Goal: Contribute content: Contribute content

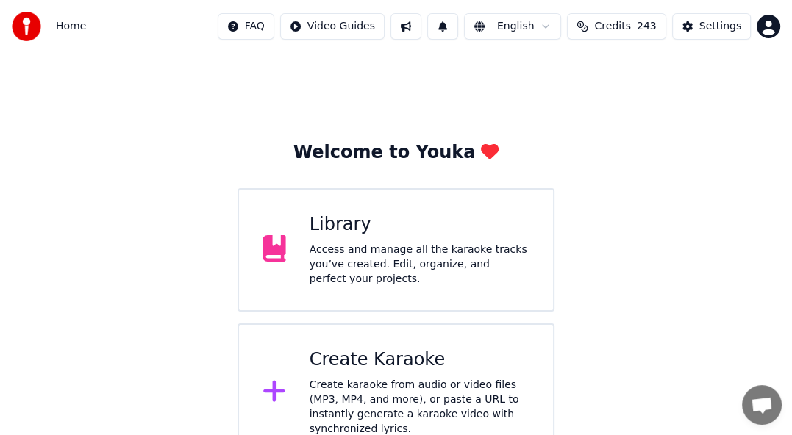
click at [342, 235] on div "Library" at bounding box center [419, 225] width 220 height 24
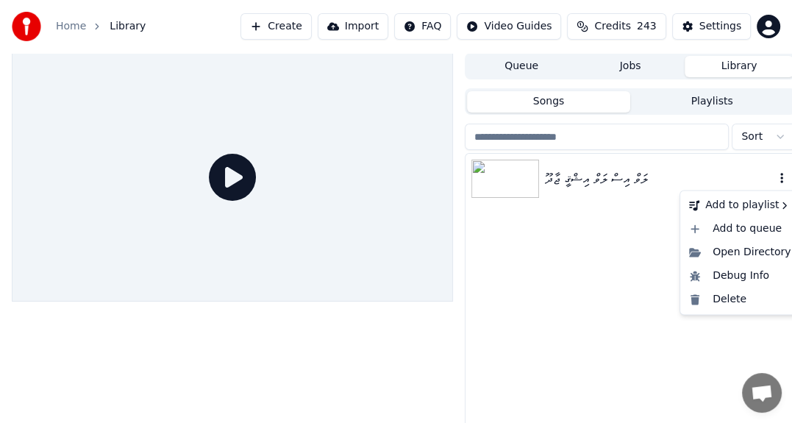
click at [778, 182] on icon "button" at bounding box center [781, 178] width 15 height 12
click at [723, 254] on div "Open Directory" at bounding box center [739, 252] width 113 height 24
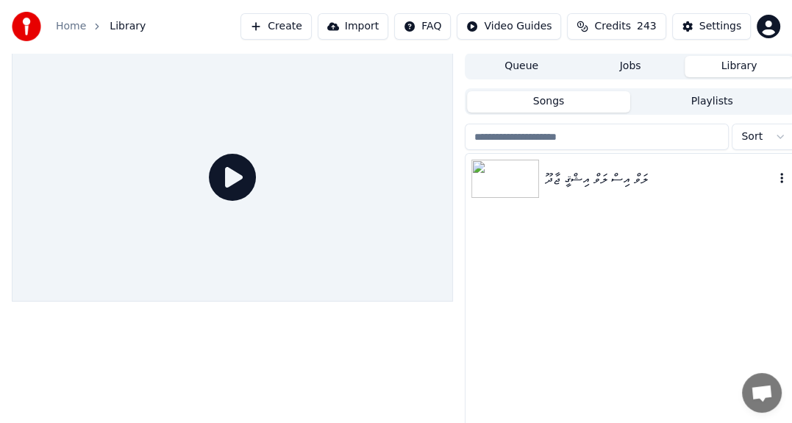
click at [620, 174] on div "ލަވް އިސް ލަވް އިޝްޤީ ޖާދޫ" at bounding box center [659, 178] width 229 height 21
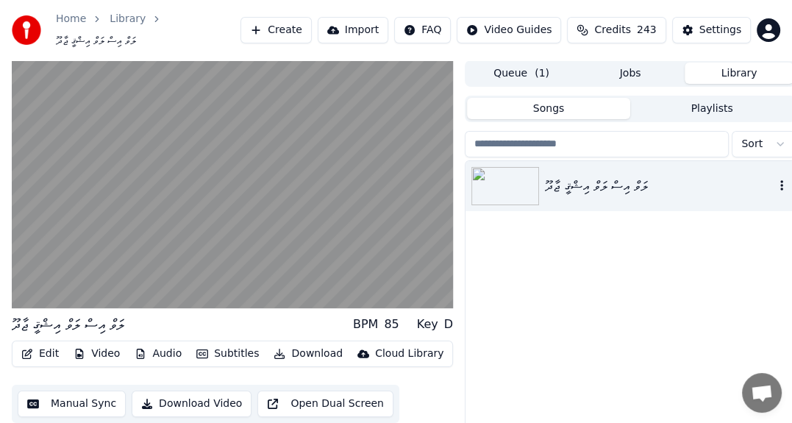
click at [767, 176] on div "ލަވް އިސް ލަވް އިޝްޤީ ޖާދޫ" at bounding box center [659, 186] width 229 height 21
click at [776, 179] on icon "button" at bounding box center [781, 185] width 15 height 12
click at [781, 180] on icon "button" at bounding box center [781, 185] width 3 height 10
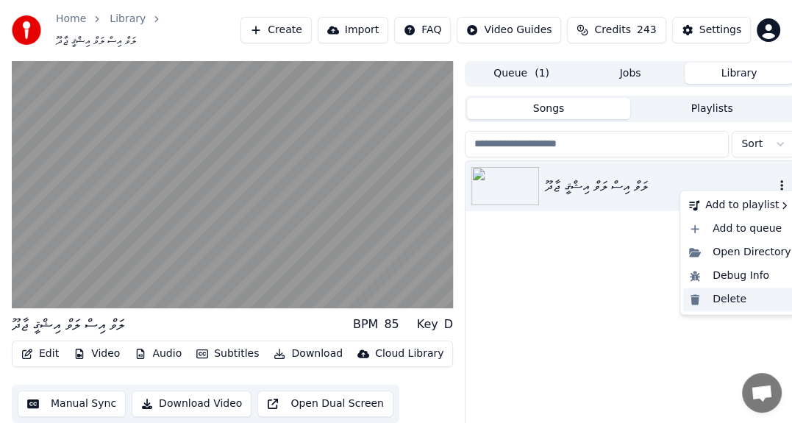
click at [724, 293] on div "Delete" at bounding box center [739, 299] width 113 height 24
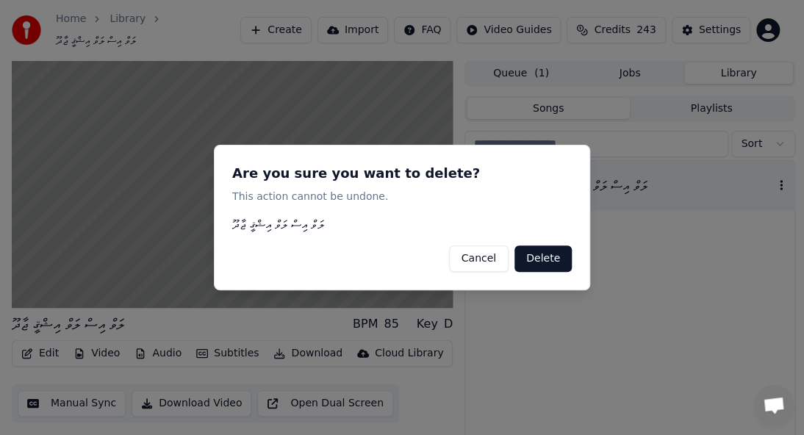
click at [541, 261] on button "Delete" at bounding box center [543, 259] width 57 height 26
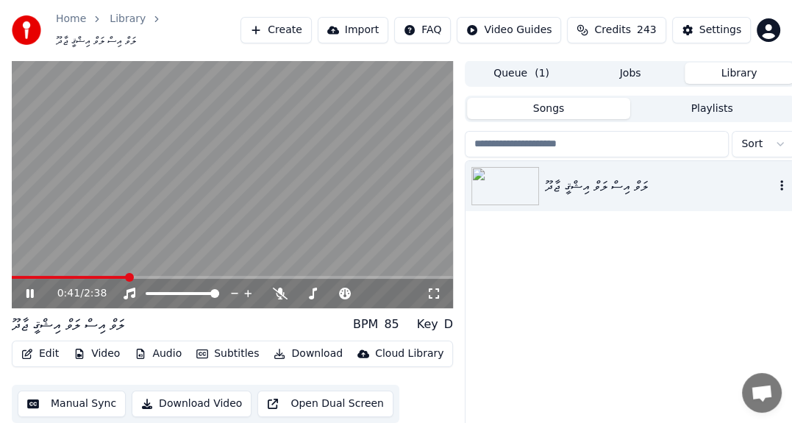
click at [532, 68] on button "Queue ( 1 )" at bounding box center [521, 72] width 109 height 21
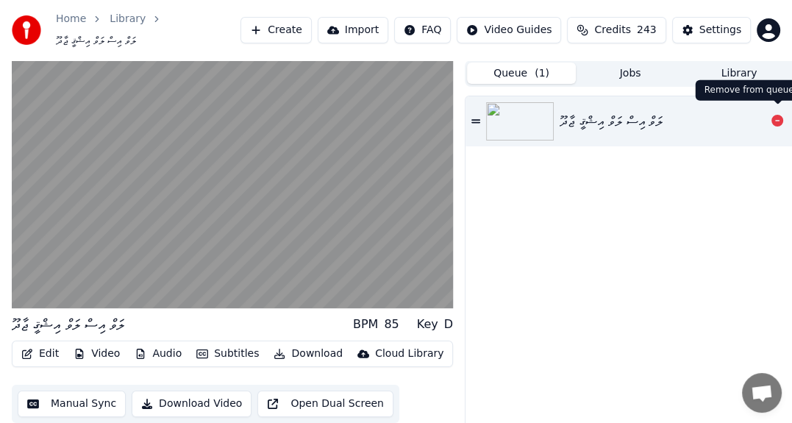
click at [779, 115] on icon at bounding box center [777, 121] width 12 height 12
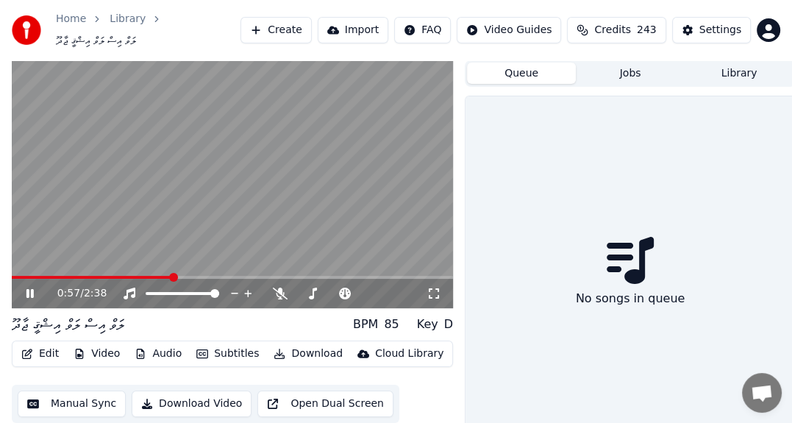
click at [290, 26] on button "Create" at bounding box center [275, 30] width 71 height 26
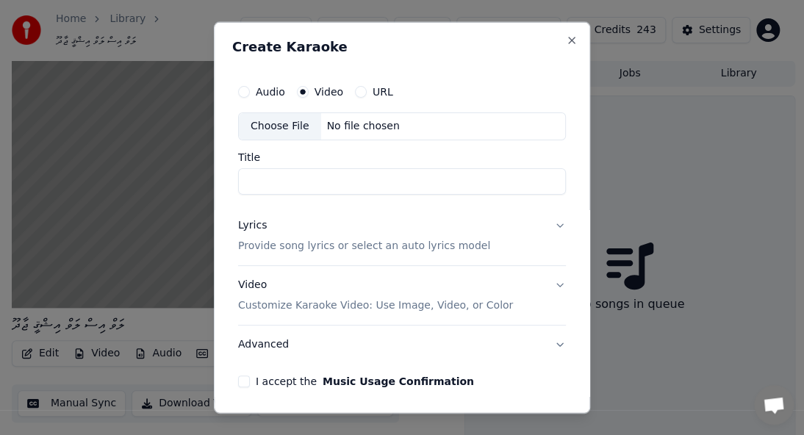
click at [284, 124] on div "Choose File" at bounding box center [280, 126] width 82 height 26
type input "**********"
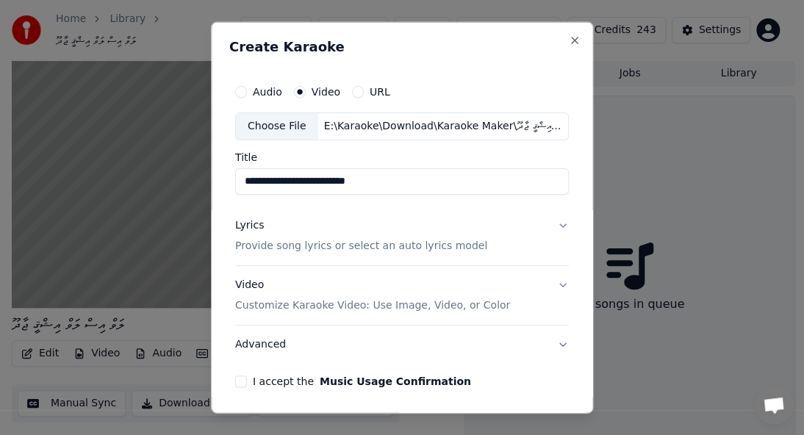
scroll to position [53, 0]
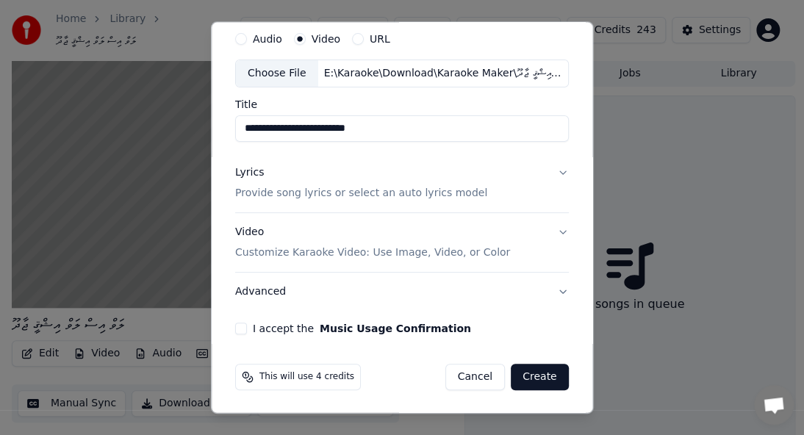
click at [239, 330] on button "I accept the Music Usage Confirmation" at bounding box center [241, 329] width 12 height 12
click at [561, 171] on div "**********" at bounding box center [402, 179] width 346 height 322
click at [550, 170] on button "Lyrics Provide song lyrics or select an auto lyrics model" at bounding box center [402, 183] width 334 height 59
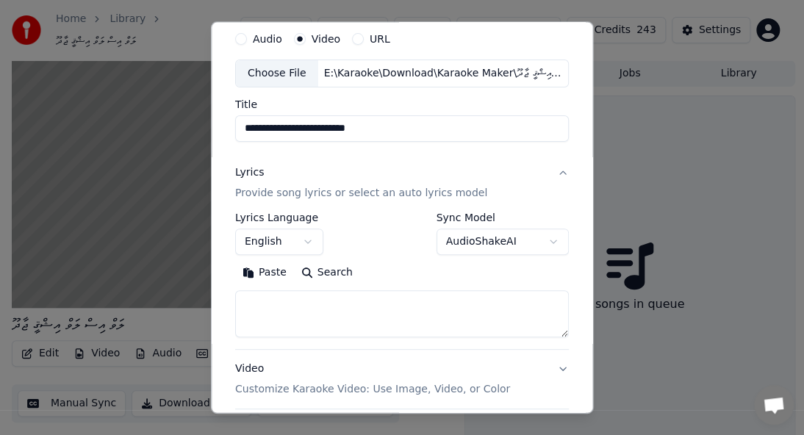
click at [550, 170] on button "Lyrics Provide song lyrics or select an auto lyrics model" at bounding box center [402, 183] width 334 height 59
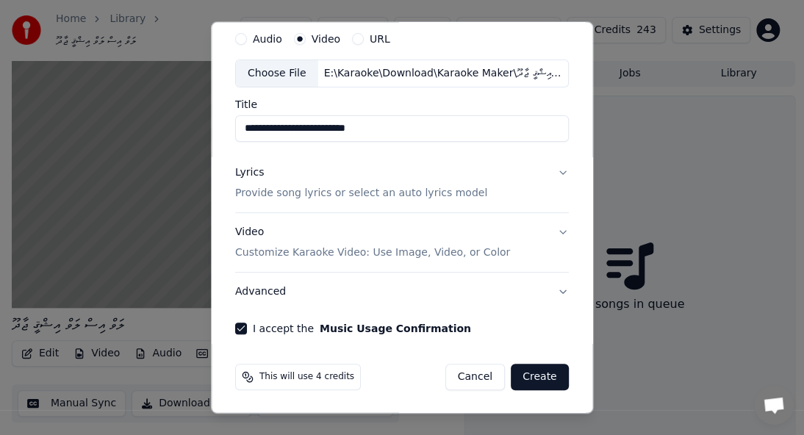
click at [545, 232] on button "Video Customize Karaoke Video: Use Image, Video, or Color" at bounding box center [402, 242] width 334 height 59
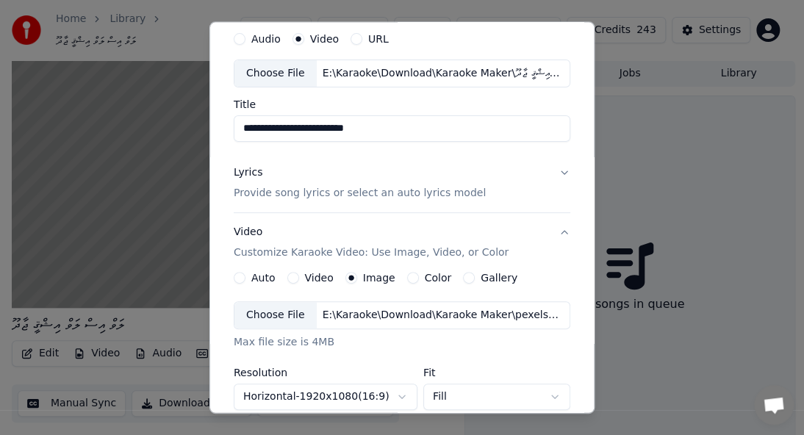
click at [287, 278] on button "Video" at bounding box center [293, 278] width 12 height 12
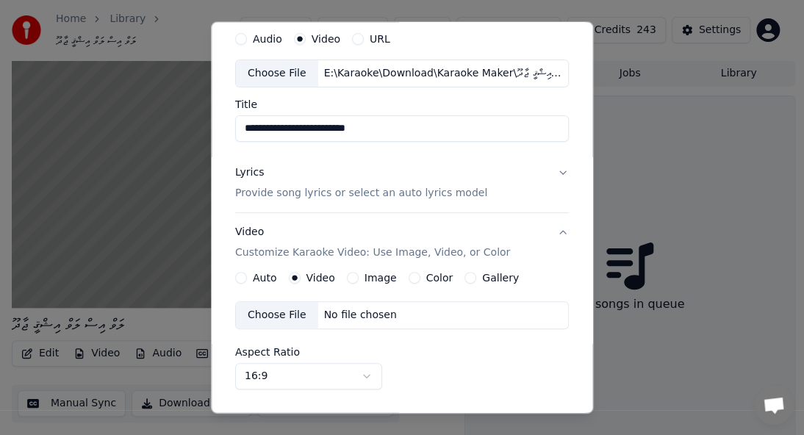
click at [357, 276] on div "Image" at bounding box center [372, 278] width 50 height 12
click at [351, 276] on button "Image" at bounding box center [353, 278] width 12 height 12
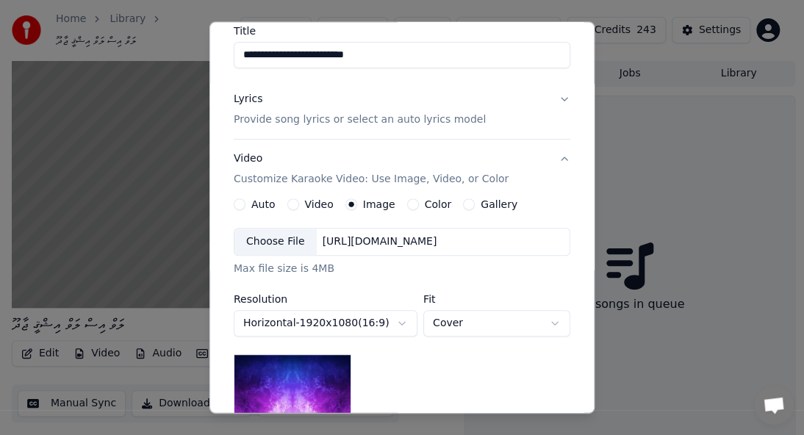
scroll to position [200, 0]
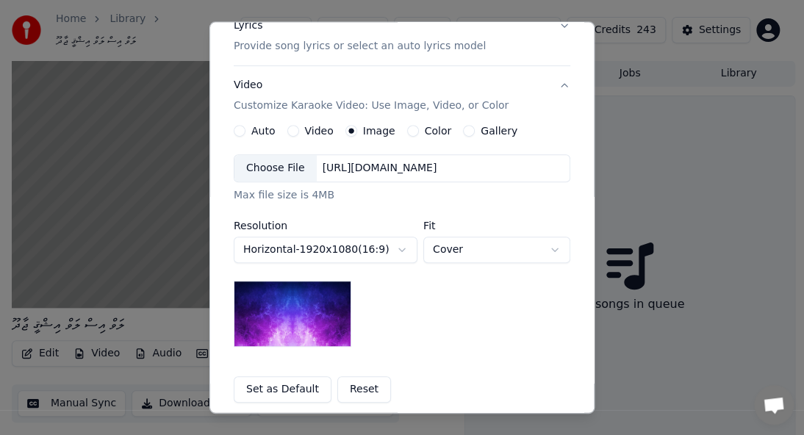
click at [287, 131] on button "Video" at bounding box center [293, 131] width 12 height 12
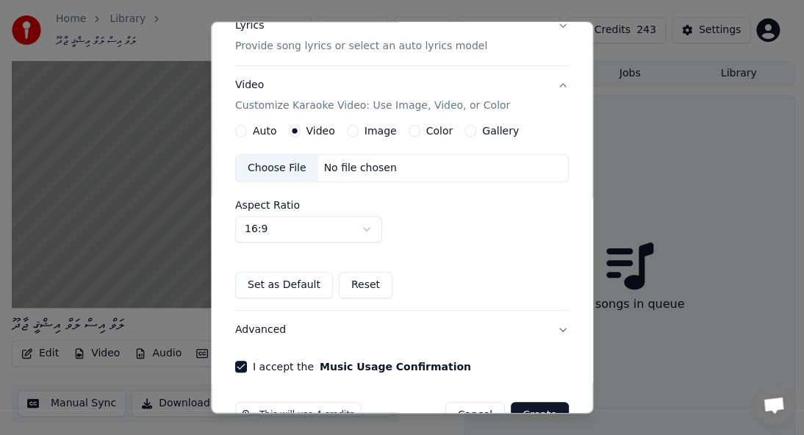
click at [348, 129] on button "Image" at bounding box center [353, 131] width 12 height 12
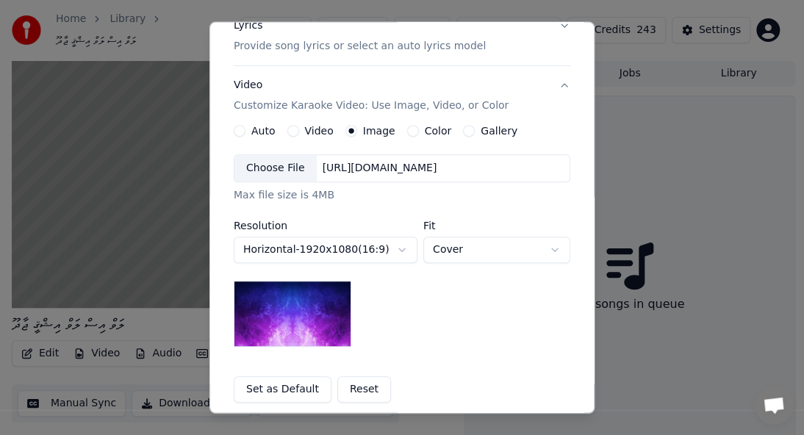
click at [285, 173] on div "Choose File" at bounding box center [276, 168] width 82 height 26
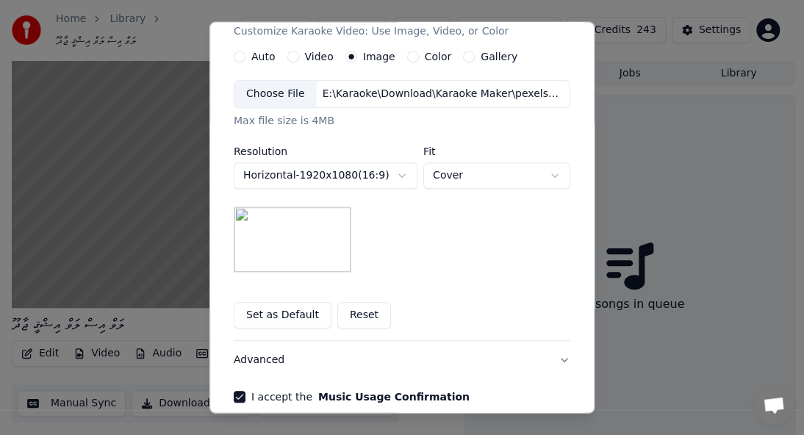
scroll to position [342, 0]
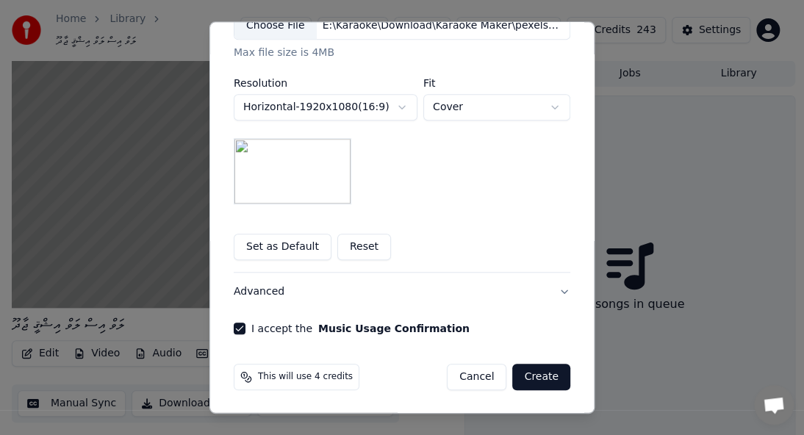
click at [282, 244] on button "Set as Default" at bounding box center [283, 247] width 98 height 26
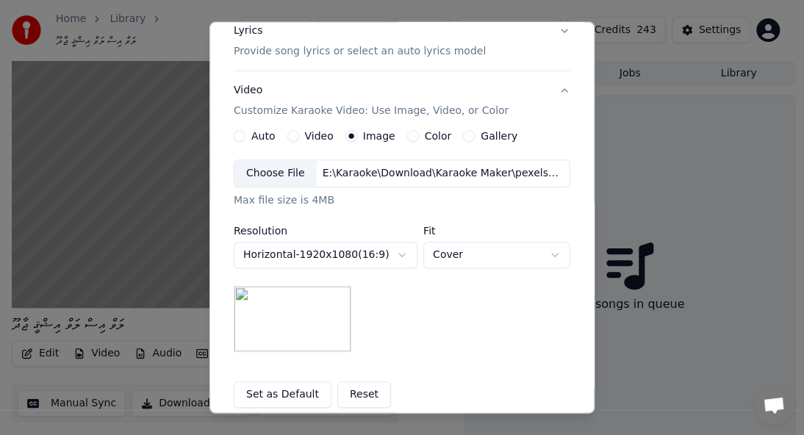
scroll to position [121, 0]
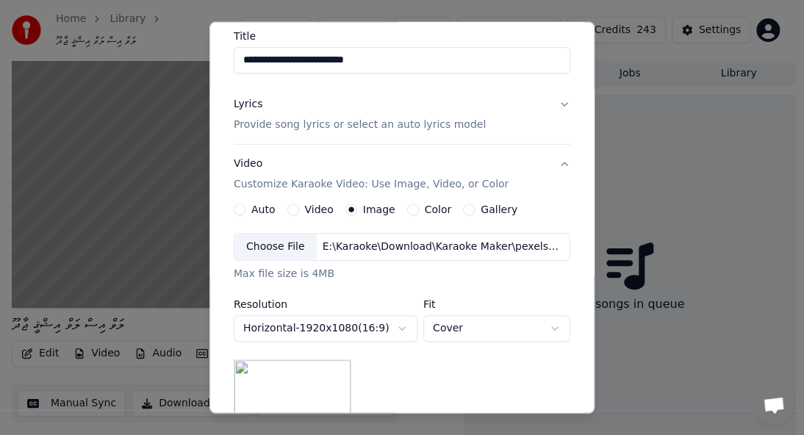
click at [475, 329] on body "**********" at bounding box center [396, 217] width 792 height 435
select select "****"
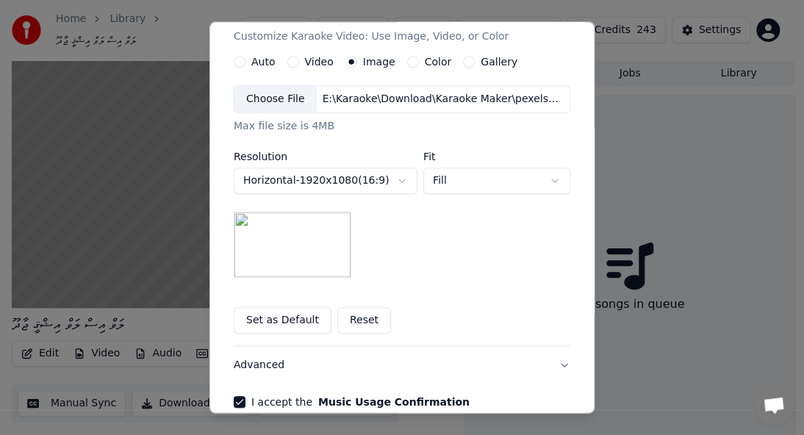
scroll to position [342, 0]
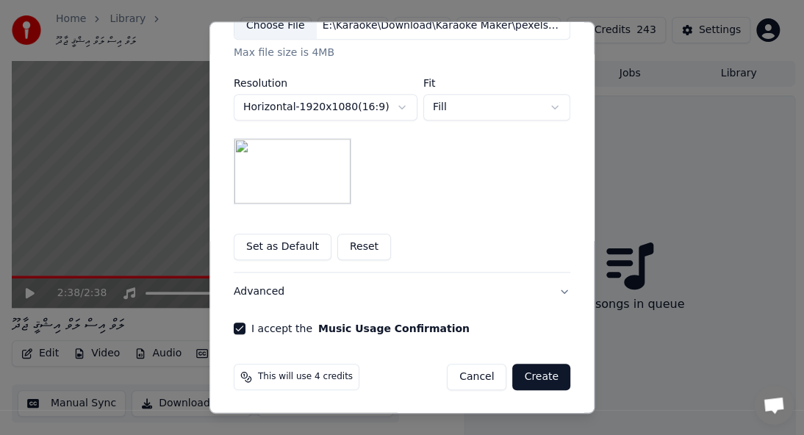
click at [538, 382] on button "Create" at bounding box center [541, 377] width 58 height 26
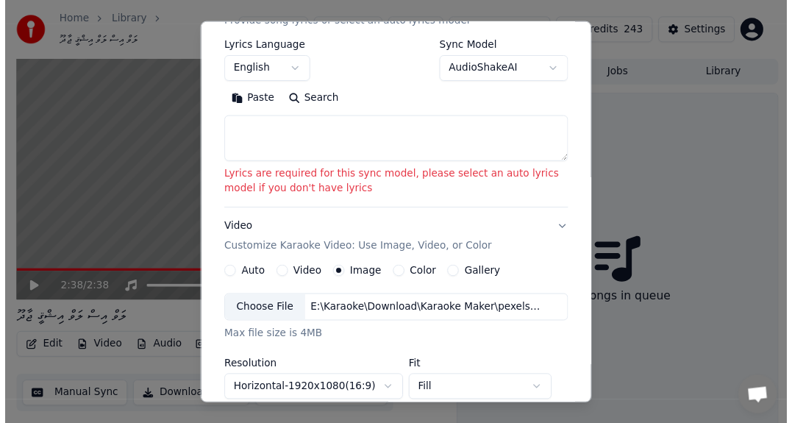
scroll to position [224, 0]
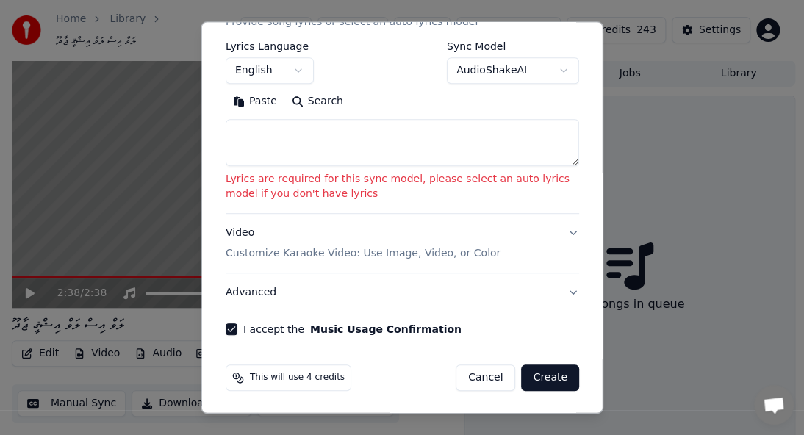
click at [515, 59] on body "**********" at bounding box center [396, 217] width 792 height 435
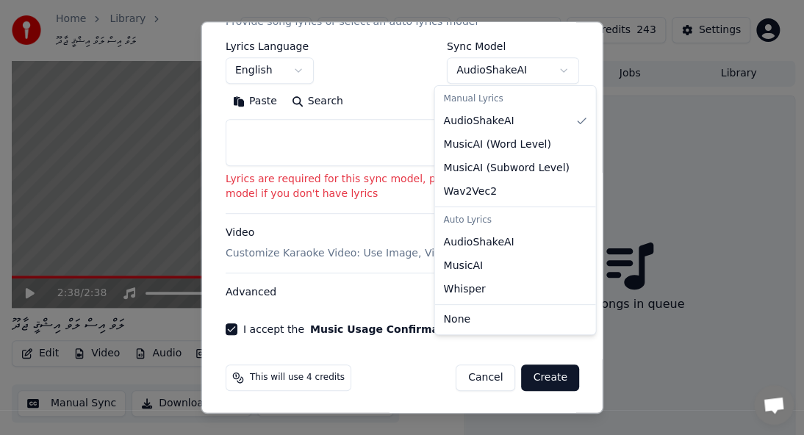
click at [471, 373] on body "**********" at bounding box center [396, 217] width 792 height 435
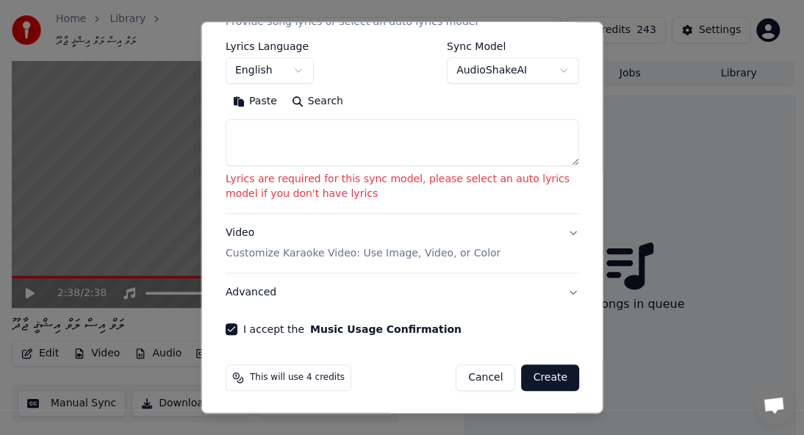
click at [470, 375] on button "Cancel" at bounding box center [486, 377] width 60 height 26
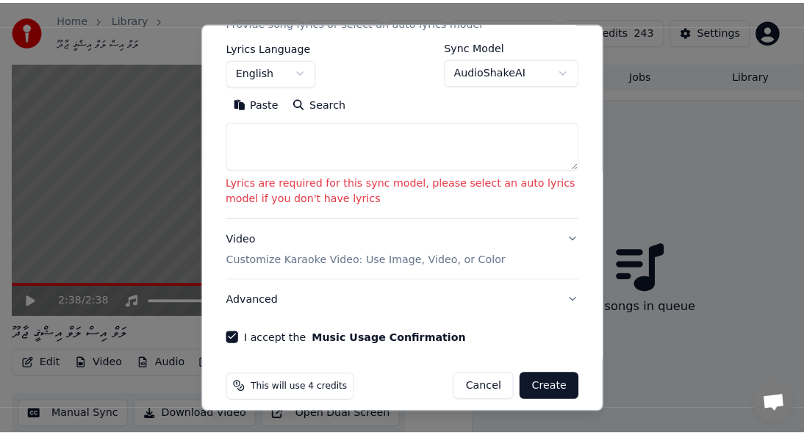
scroll to position [189, 0]
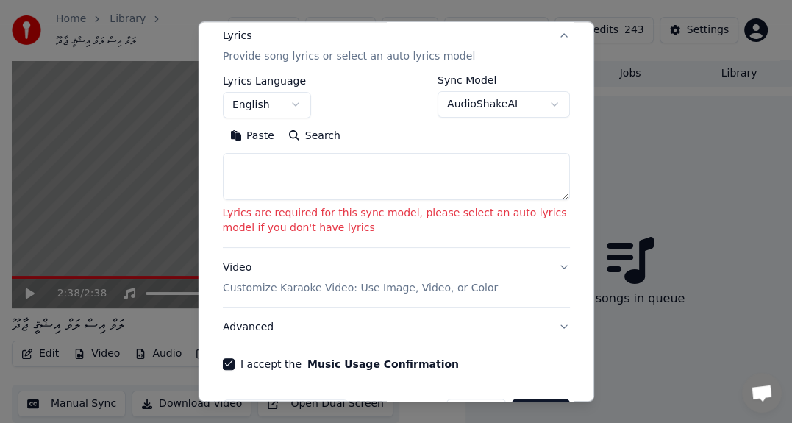
select select
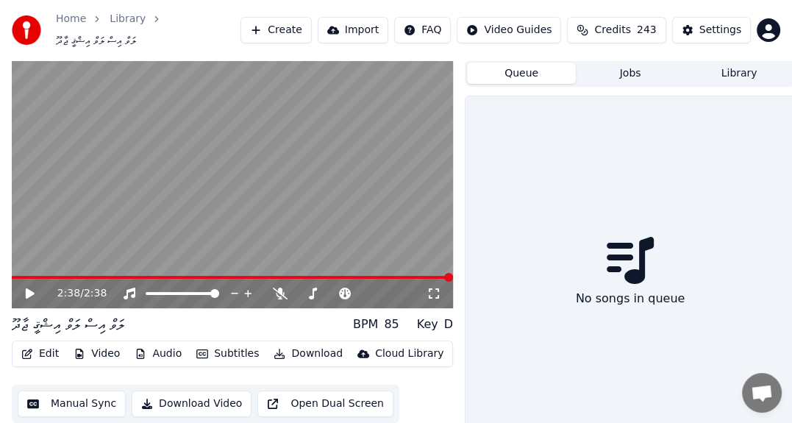
click at [363, 32] on button "Import" at bounding box center [353, 30] width 71 height 26
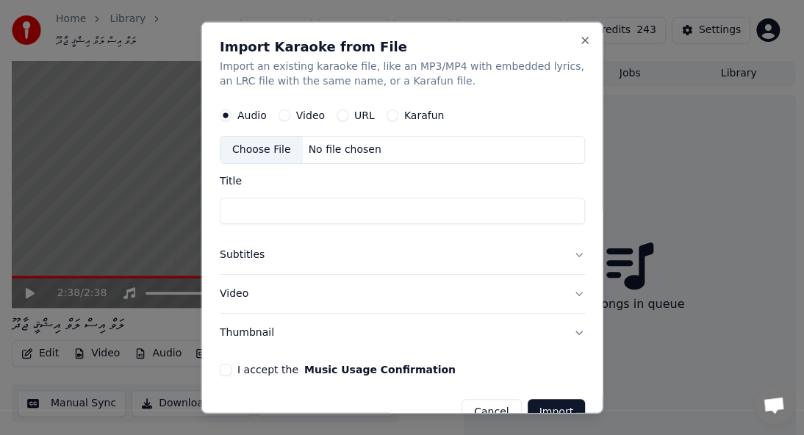
click at [298, 113] on label "Video" at bounding box center [310, 115] width 29 height 10
click at [290, 113] on button "Video" at bounding box center [284, 116] width 12 height 12
click at [259, 145] on div "Choose File" at bounding box center [262, 150] width 82 height 26
type input "**********"
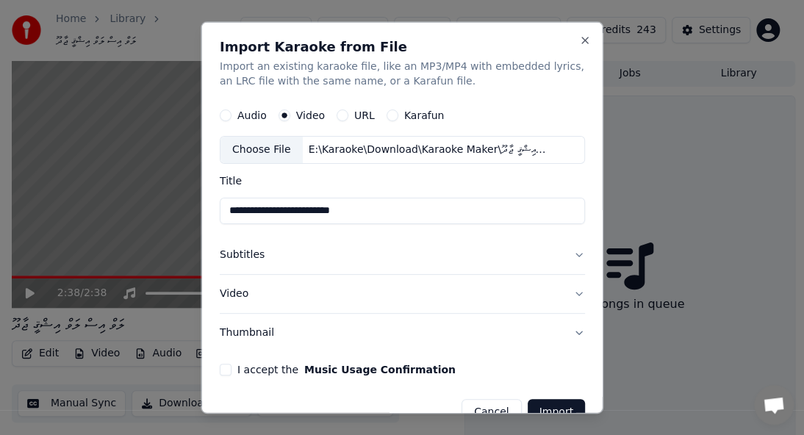
scroll to position [29, 0]
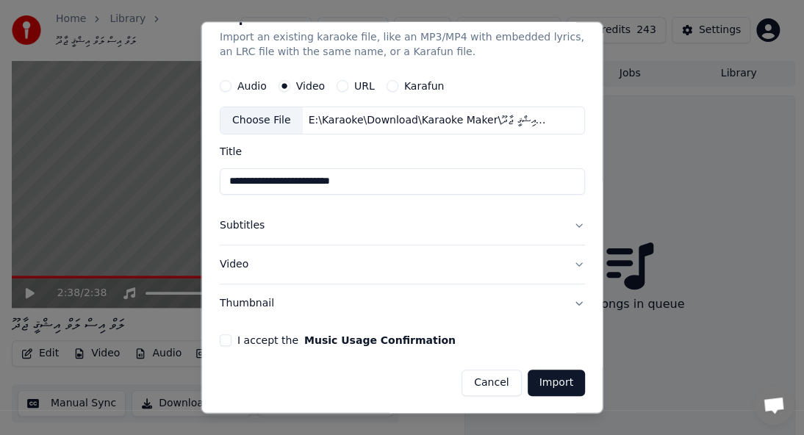
click at [222, 338] on button "I accept the Music Usage Confirmation" at bounding box center [226, 340] width 12 height 12
click at [565, 266] on button "Video" at bounding box center [402, 265] width 365 height 38
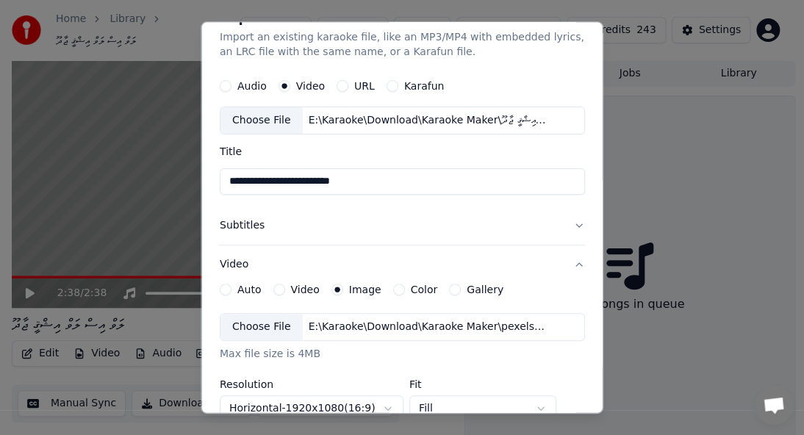
click at [370, 35] on p "Import an existing karaoke file, like an MP3/MP4 with embedded lyrics, an LRC f…" at bounding box center [402, 44] width 365 height 29
click at [205, 237] on div "**********" at bounding box center [402, 218] width 402 height 392
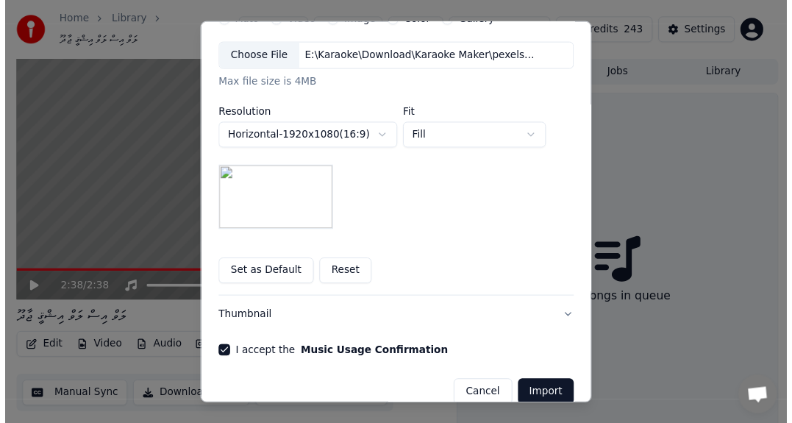
scroll to position [318, 0]
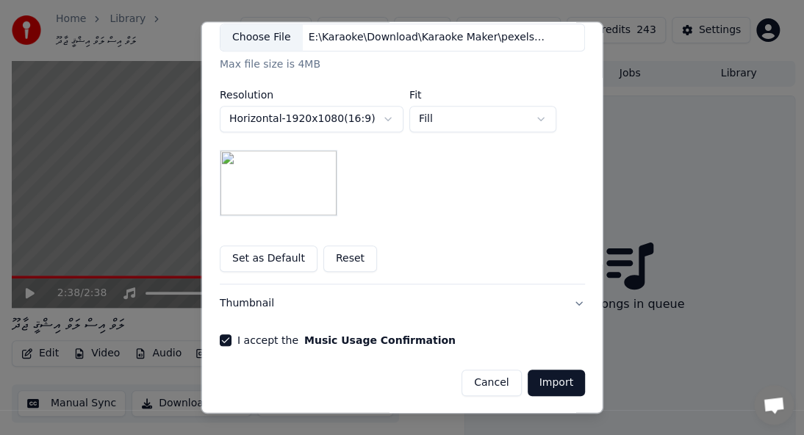
click at [527, 382] on button "Import" at bounding box center [555, 383] width 57 height 26
select select "*****"
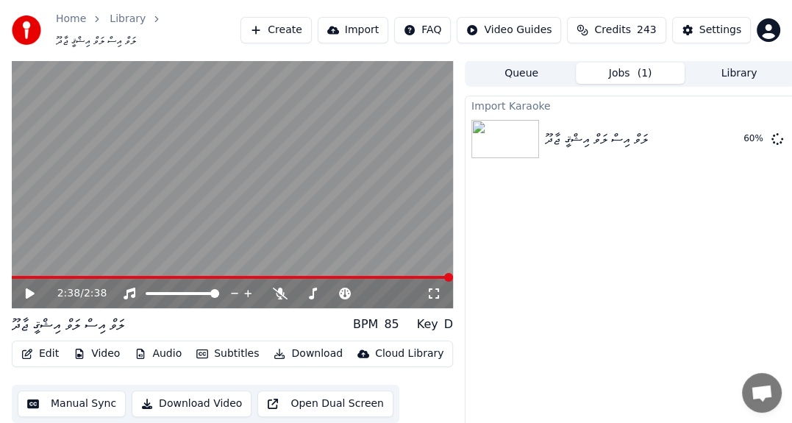
click at [523, 62] on button "Queue" at bounding box center [521, 72] width 109 height 21
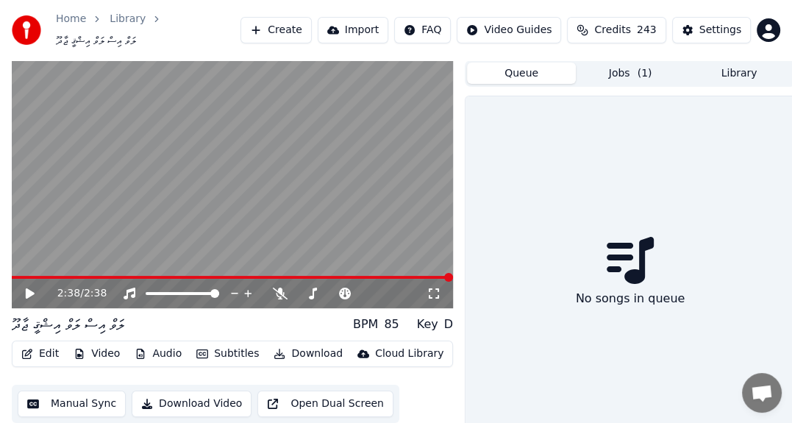
click at [623, 65] on button "Jobs ( 1 )" at bounding box center [630, 72] width 109 height 21
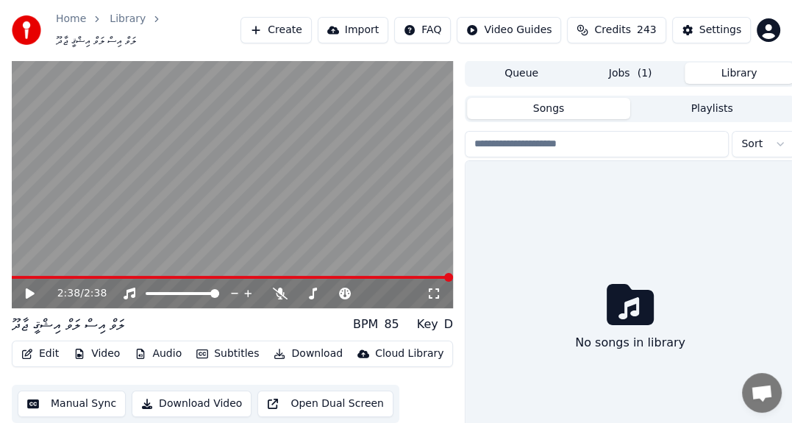
click at [737, 65] on button "Library" at bounding box center [738, 72] width 109 height 21
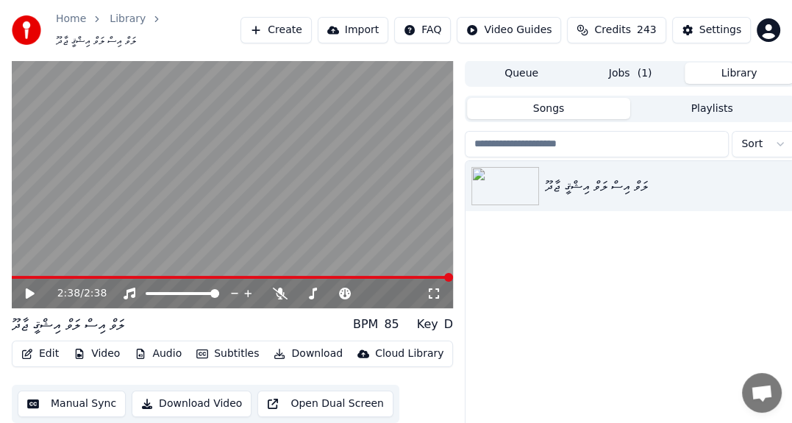
click at [623, 65] on button "Jobs ( 1 )" at bounding box center [630, 72] width 109 height 21
